Goal: Task Accomplishment & Management: Manage account settings

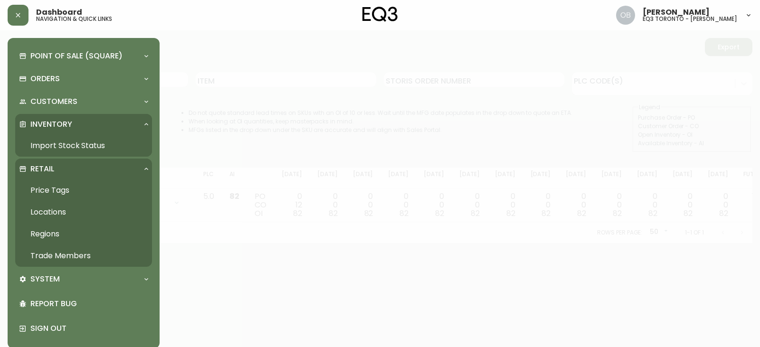
click at [66, 253] on link "Trade Members" at bounding box center [83, 256] width 137 height 22
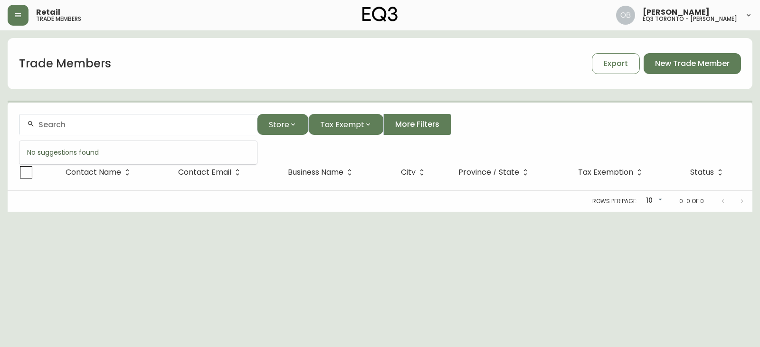
click at [167, 127] on input "text" at bounding box center [143, 124] width 211 height 9
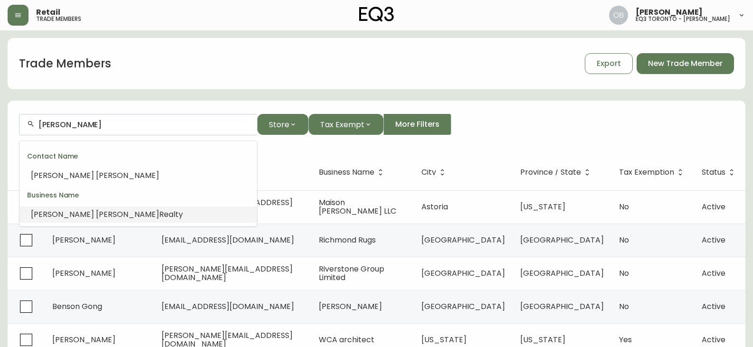
click at [159, 215] on span "Realty" at bounding box center [171, 214] width 24 height 11
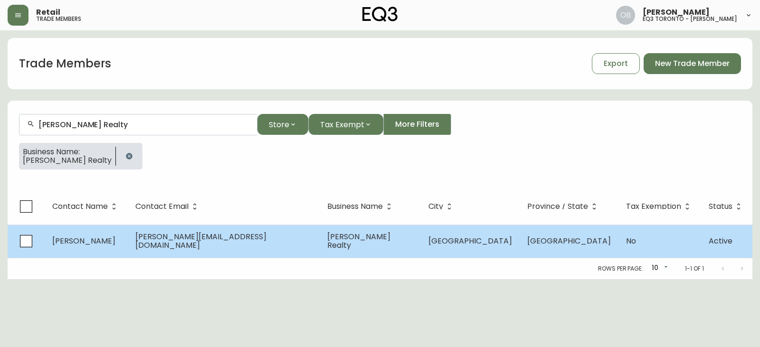
type input "[PERSON_NAME] Realty"
click at [107, 237] on span "[PERSON_NAME]" at bounding box center [83, 241] width 63 height 11
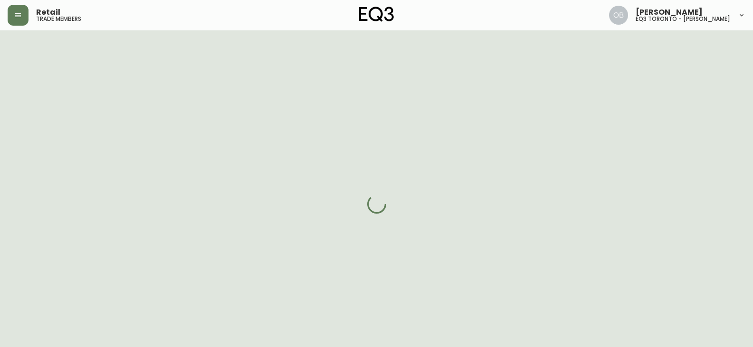
select select "ON"
select select "CA"
select select "CA_EN"
select select "Outreach from a Trade Rep"
select select "Real Estate Agent"
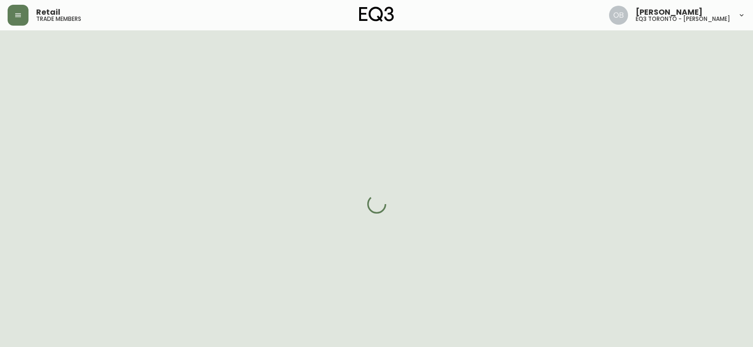
select select "cjw10z96s008u6gs0ccm7hd19"
select select "false"
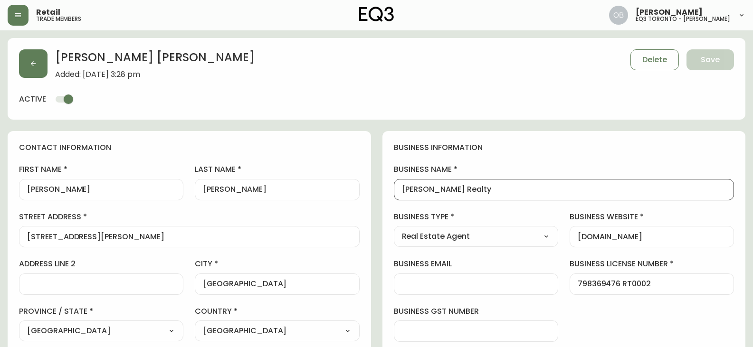
click at [515, 190] on input "[PERSON_NAME] Realty" at bounding box center [564, 189] width 325 height 9
click at [392, 198] on div "business information business name [PERSON_NAME] Realty business type Real Esta…" at bounding box center [565, 289] width 364 height 316
drag, startPoint x: 104, startPoint y: 238, endPoint x: 0, endPoint y: 236, distance: 103.6
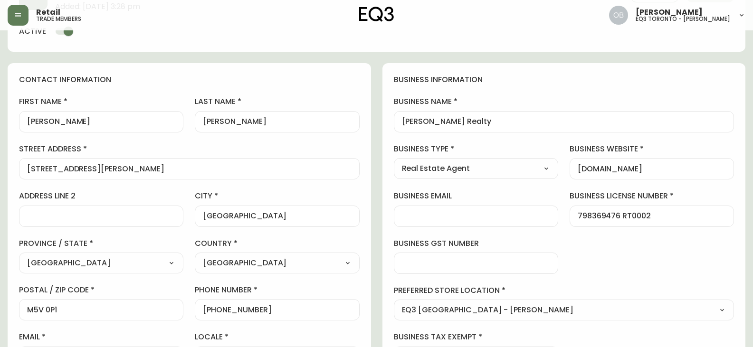
scroll to position [190, 0]
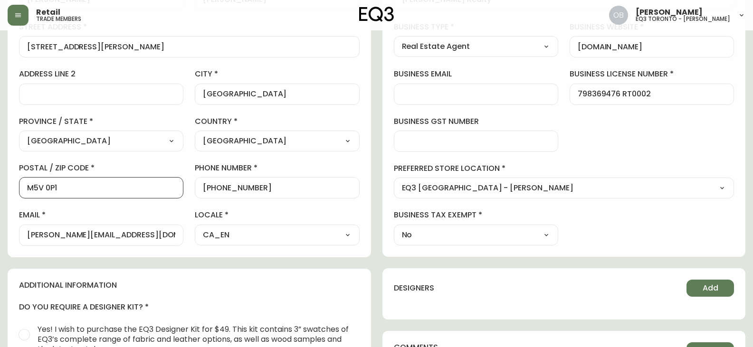
drag, startPoint x: 16, startPoint y: 193, endPoint x: 1, endPoint y: 193, distance: 14.7
click at [1, 193] on main "[PERSON_NAME] Added: [DATE] 3:28 pm Delete Save active contact information firs…" at bounding box center [376, 201] width 753 height 722
drag, startPoint x: 257, startPoint y: 193, endPoint x: 210, endPoint y: 193, distance: 47.1
click at [210, 193] on div "[PHONE_NUMBER]" at bounding box center [277, 187] width 164 height 21
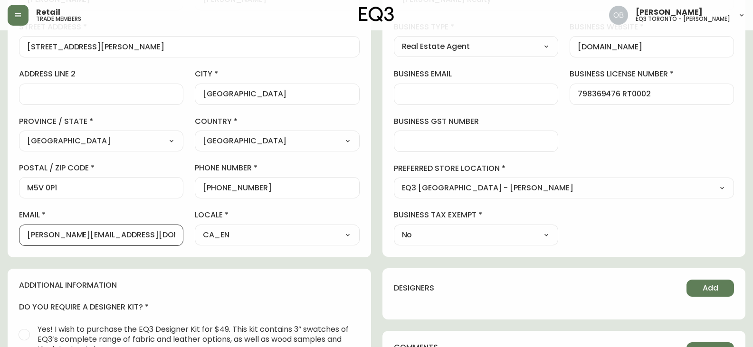
drag, startPoint x: 145, startPoint y: 237, endPoint x: 0, endPoint y: 237, distance: 145.0
click at [0, 237] on main "[PERSON_NAME] Added: [DATE] 3:28 pm Delete Save active contact information firs…" at bounding box center [376, 201] width 753 height 722
